Goal: Check status

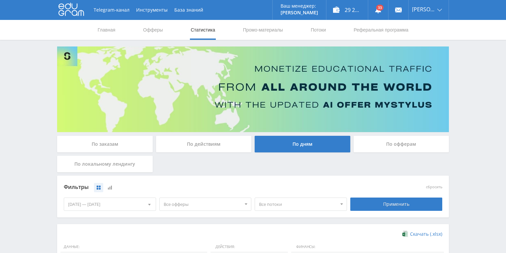
scroll to position [159, 0]
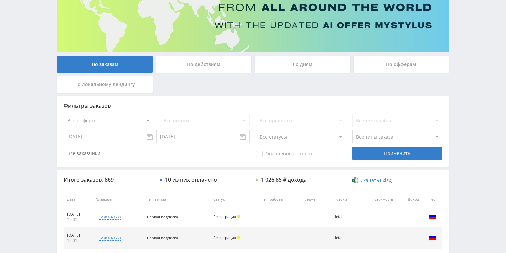
click at [184, 65] on div "По действиям" at bounding box center [204, 64] width 96 height 17
click at [0, 0] on input "По действиям" at bounding box center [0, 0] width 0 height 0
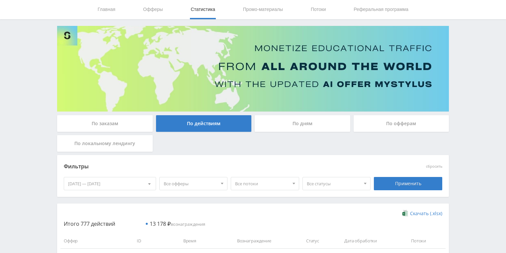
scroll to position [80, 0]
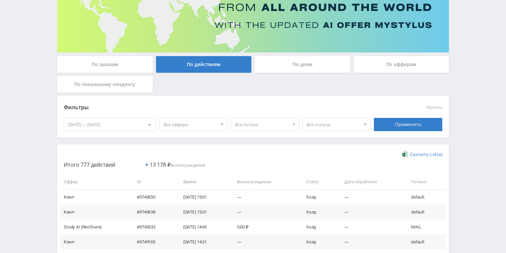
click at [283, 59] on div "По дням" at bounding box center [303, 64] width 96 height 17
click at [0, 0] on input "По дням" at bounding box center [0, 0] width 0 height 0
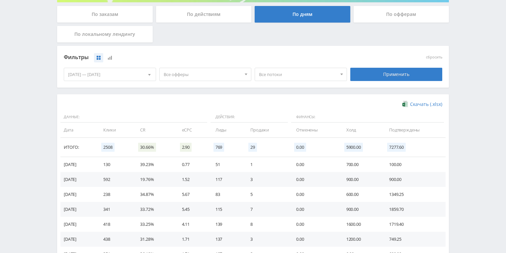
scroll to position [159, 0]
